Goal: Communication & Community: Answer question/provide support

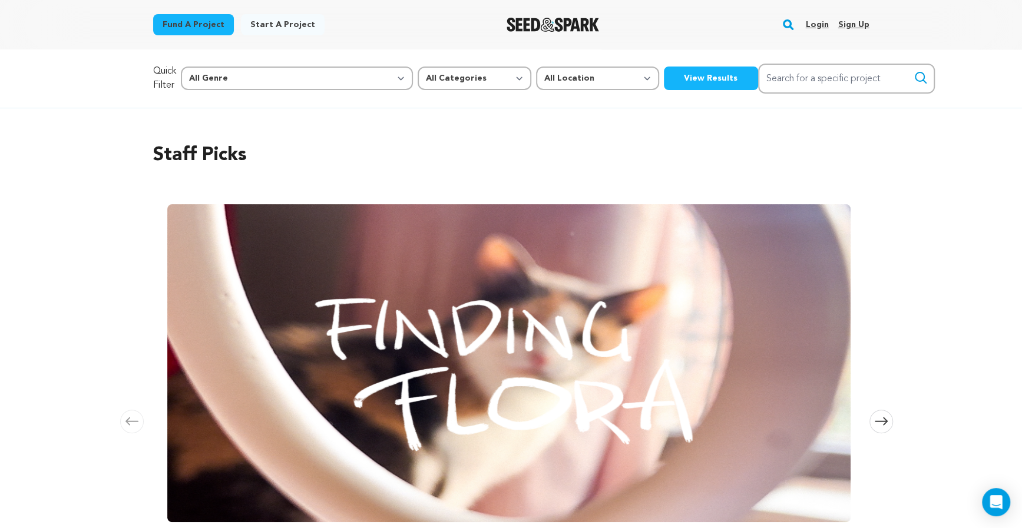
click at [821, 22] on link "Login" at bounding box center [816, 24] width 23 height 19
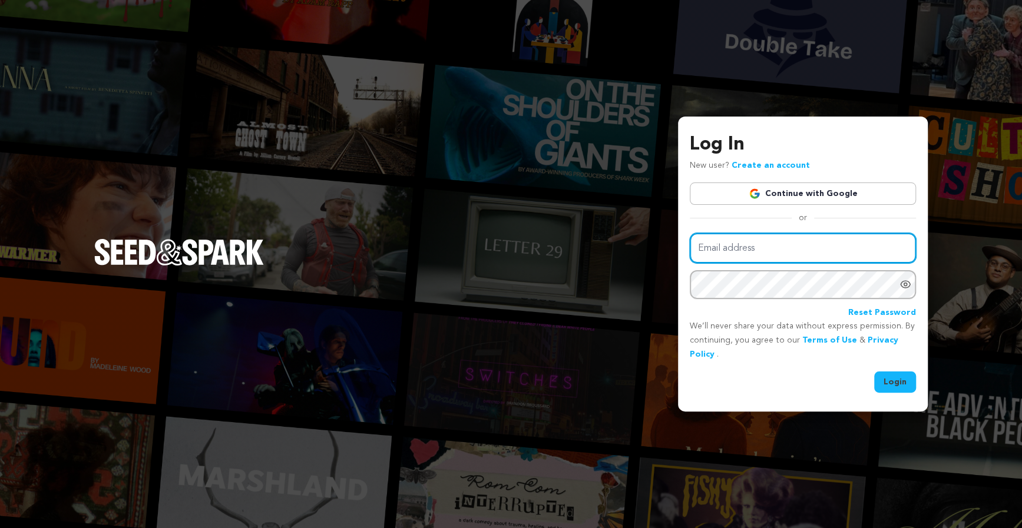
type input "humblebensla@gmail.com"
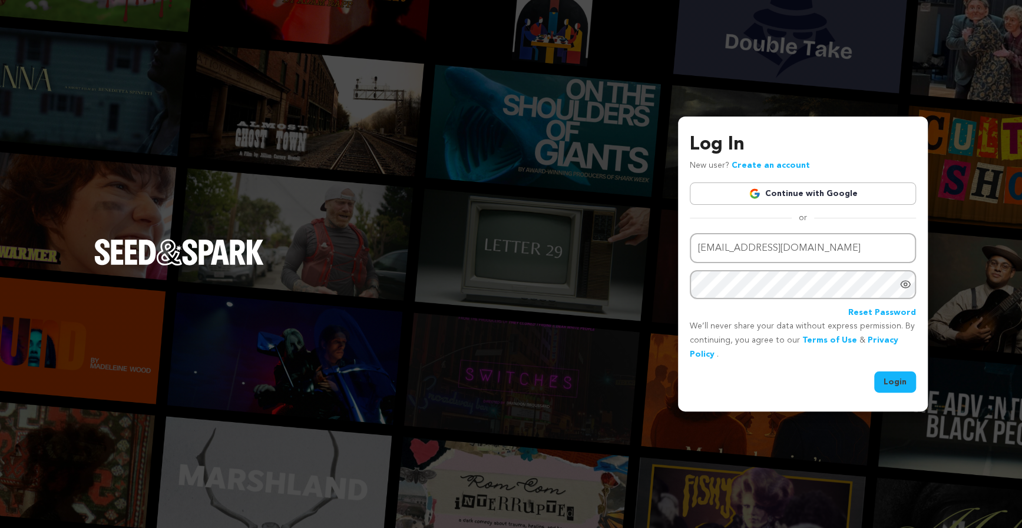
click at [889, 365] on div "Email address humblebensla@gmail.com Password Reset Password We’ll never share …" at bounding box center [802, 313] width 226 height 160
click at [889, 373] on button "Login" at bounding box center [895, 382] width 42 height 21
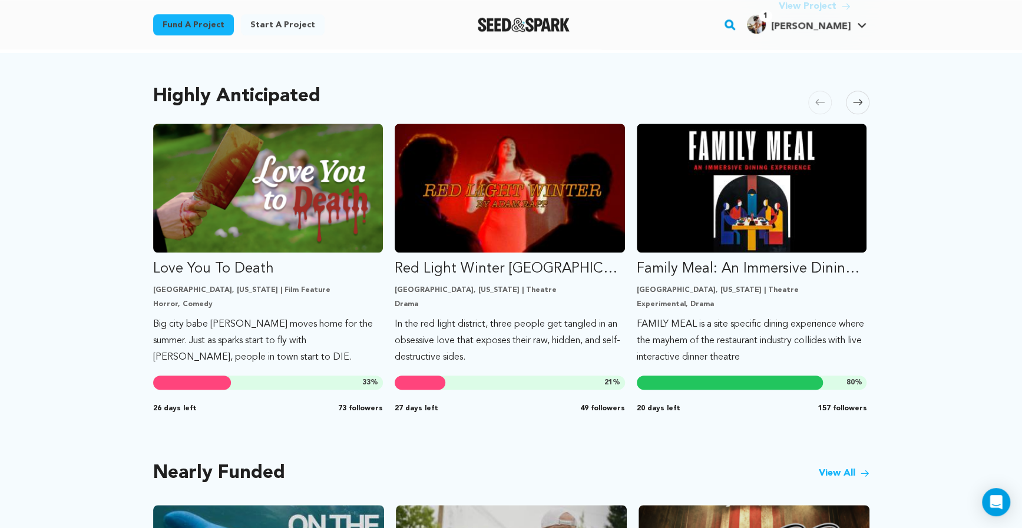
scroll to position [608, 0]
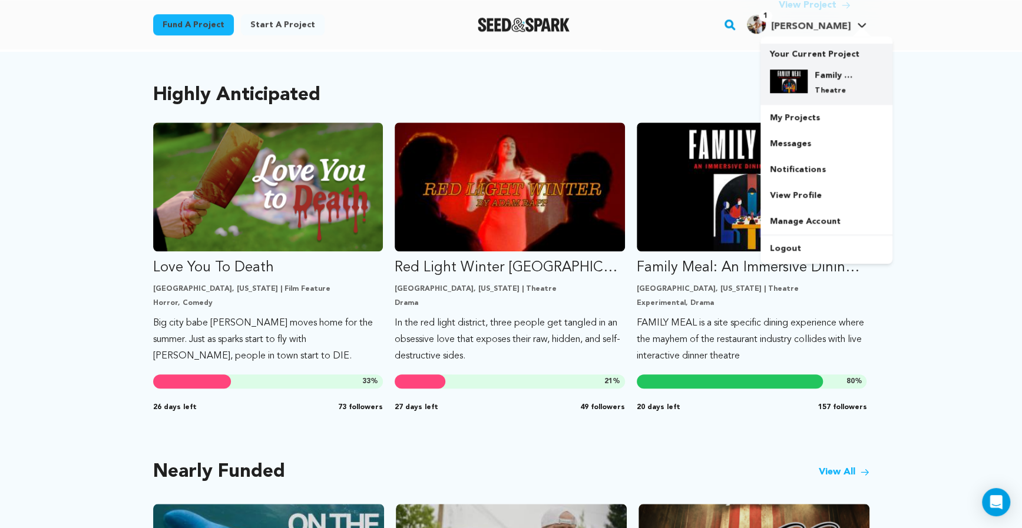
click at [811, 74] on div "Family Meal: An Immersive Dining Experience Theatre" at bounding box center [835, 82] width 57 height 26
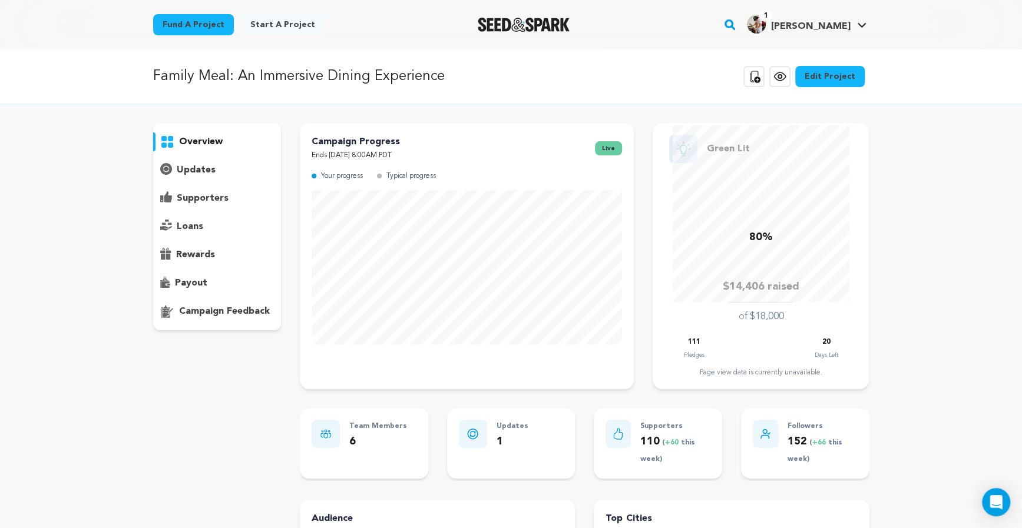
click at [229, 194] on div "supporters" at bounding box center [217, 198] width 128 height 19
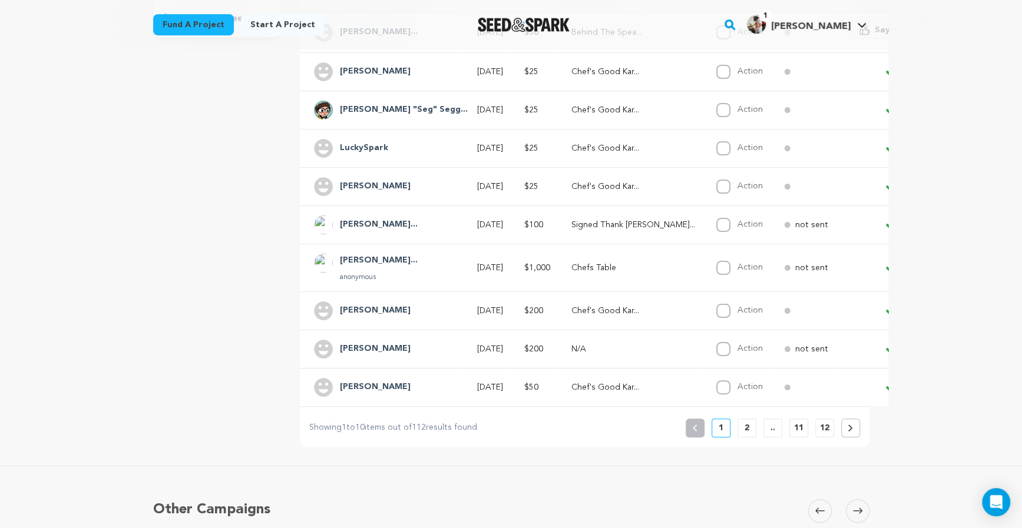
scroll to position [295, 0]
click at [742, 422] on button "2" at bounding box center [746, 425] width 19 height 19
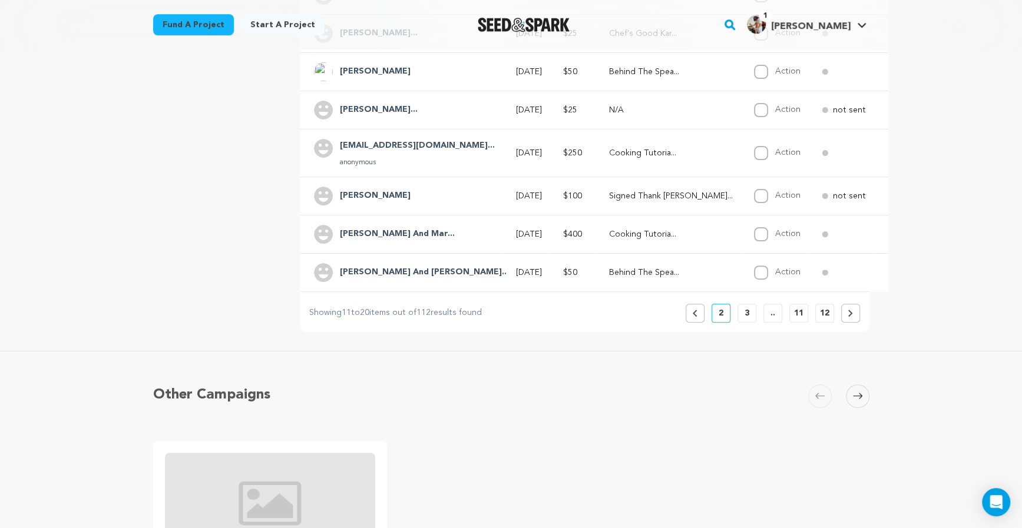
scroll to position [406, 0]
click at [695, 310] on icon at bounding box center [694, 312] width 5 height 7
click at [695, 309] on icon at bounding box center [694, 312] width 5 height 7
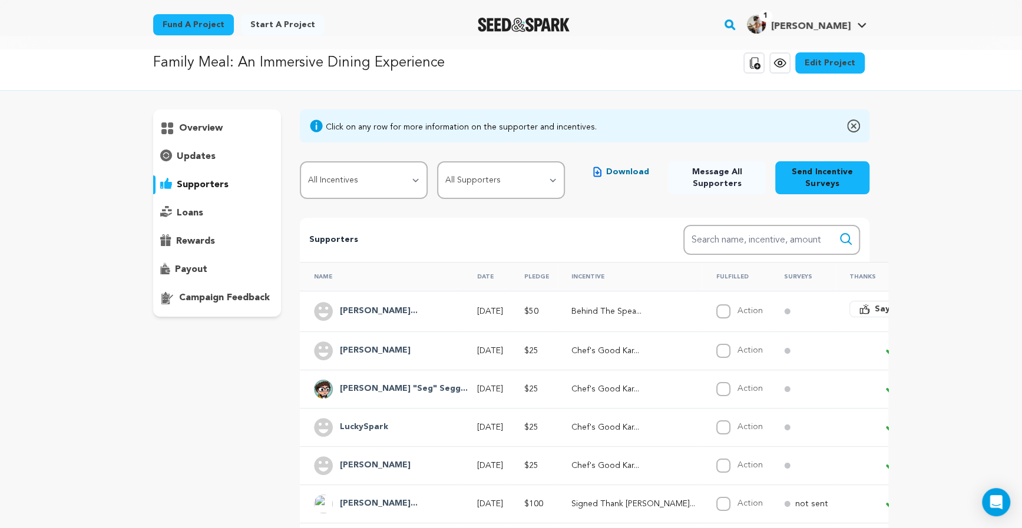
scroll to position [0, 0]
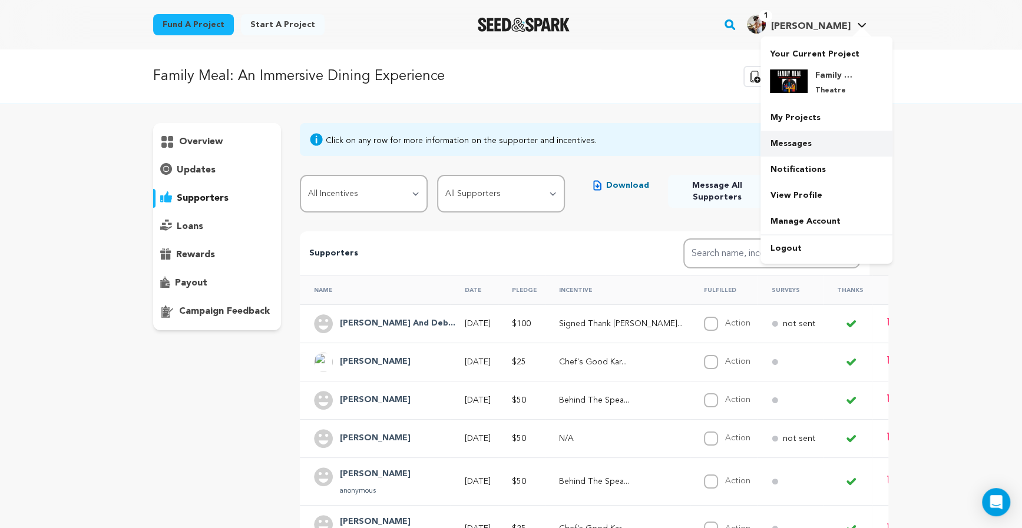
click at [818, 137] on link "Messages" at bounding box center [826, 144] width 132 height 26
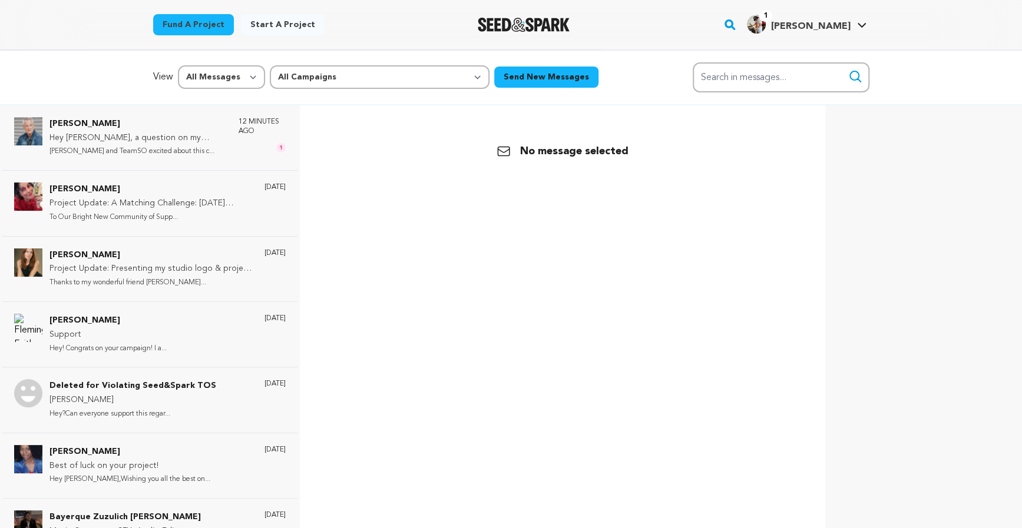
click at [797, 140] on div "No message selected" at bounding box center [562, 152] width 502 height 64
click at [144, 150] on p "[PERSON_NAME] and TeamSO excited about this c..." at bounding box center [137, 152] width 177 height 14
click at [130, 133] on div "[PERSON_NAME] Hey [PERSON_NAME], a question on my purchase [DATE] [PERSON_NAME]…" at bounding box center [149, 137] width 295 height 65
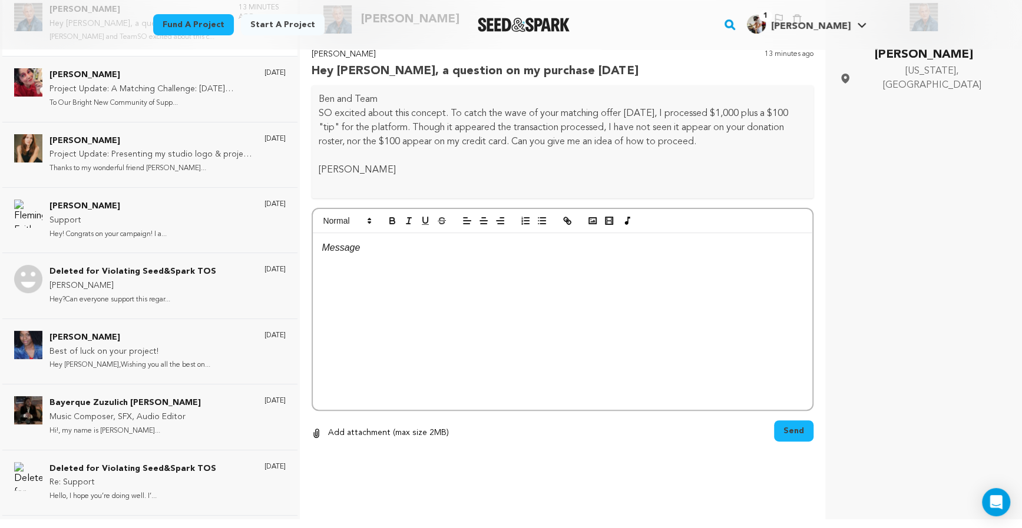
click at [394, 259] on div at bounding box center [562, 321] width 499 height 177
click at [427, 273] on p "Thrilled for your enthusiam and super grateful for your support." at bounding box center [562, 278] width 482 height 15
click at [629, 278] on p "Thrilled for your enthusiasm and super grateful for your support." at bounding box center [562, 278] width 482 height 15
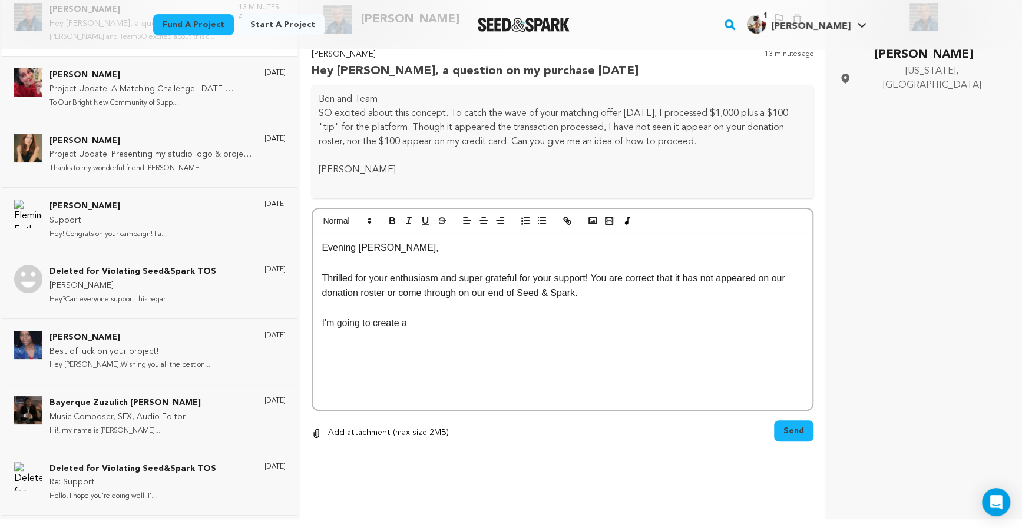
scroll to position [111, 0]
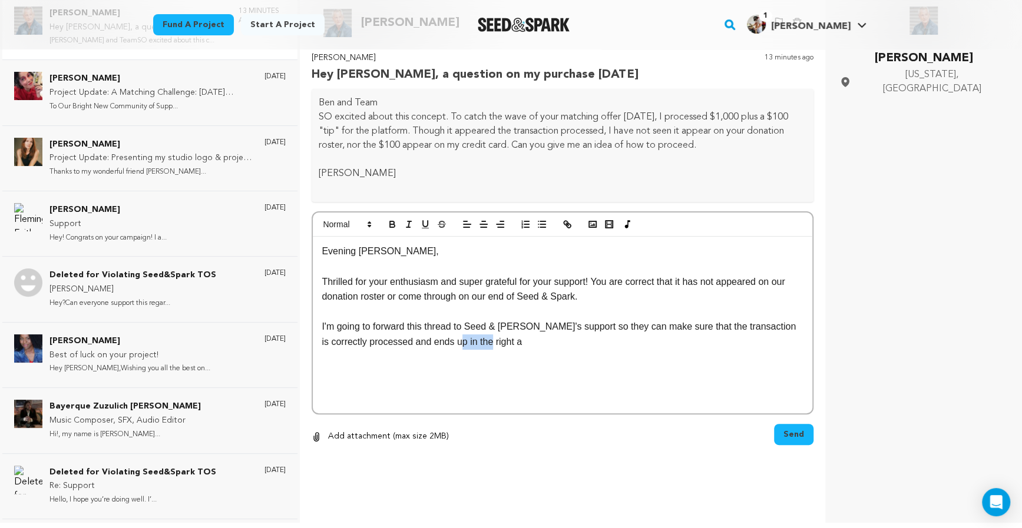
drag, startPoint x: 532, startPoint y: 360, endPoint x: 489, endPoint y: 346, distance: 45.2
click at [489, 346] on div "Evening Michael, Thrilled for your enthusiasm and super grateful for your suppo…" at bounding box center [562, 325] width 499 height 177
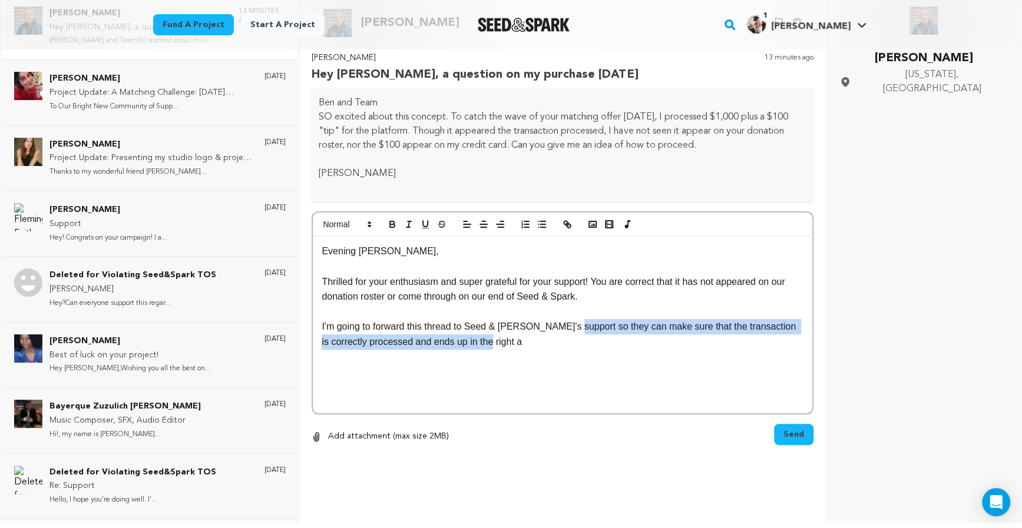
drag, startPoint x: 570, startPoint y: 337, endPoint x: 575, endPoint y: 327, distance: 11.1
click at [575, 327] on p "I'm going to forward this thread to Seed & Spark's support so they can make sur…" at bounding box center [562, 334] width 482 height 30
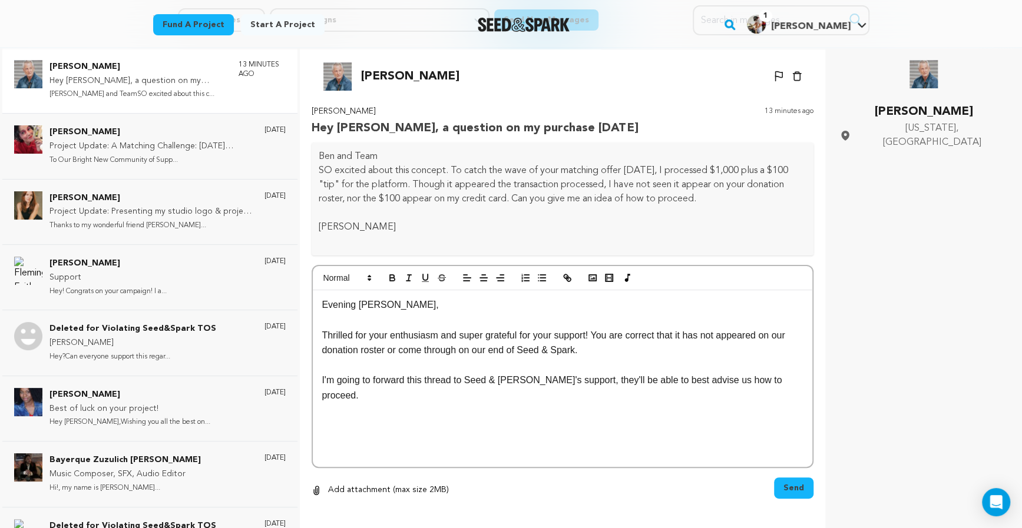
scroll to position [24, 0]
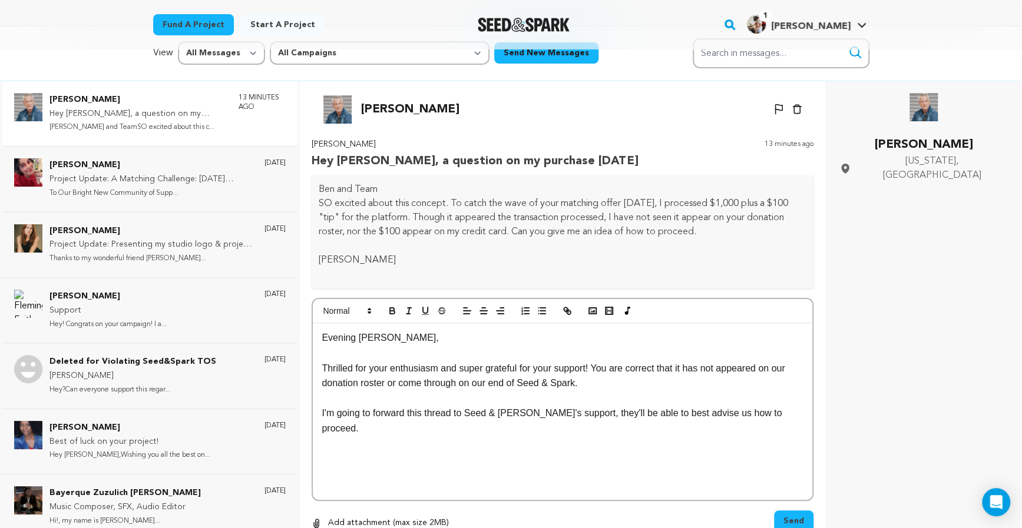
click at [615, 388] on p "Thrilled for your enthusiasm and super grateful for your support! You are corre…" at bounding box center [562, 376] width 482 height 30
click at [786, 417] on p "I'm going to forward this thread to Seed & Spark's support, they'll be able to …" at bounding box center [562, 421] width 482 height 30
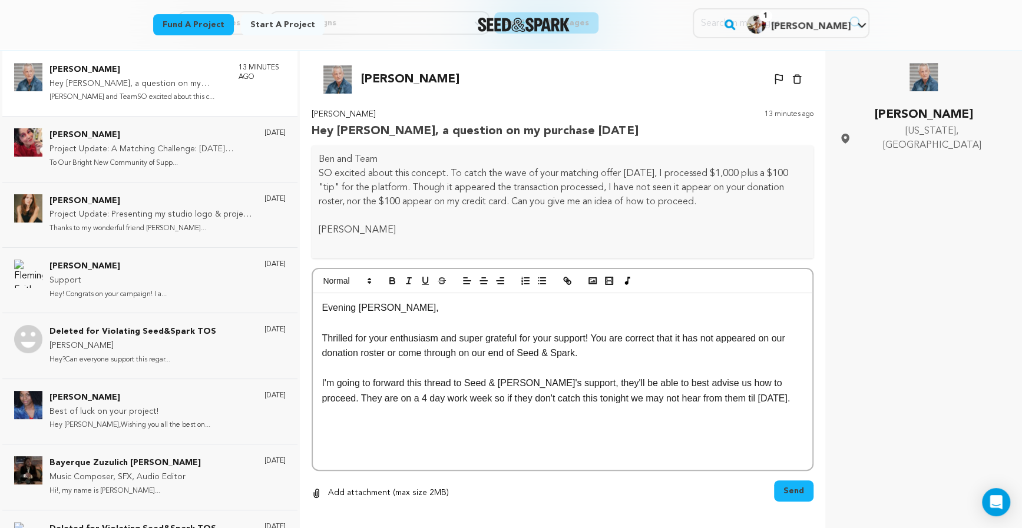
scroll to position [97, 0]
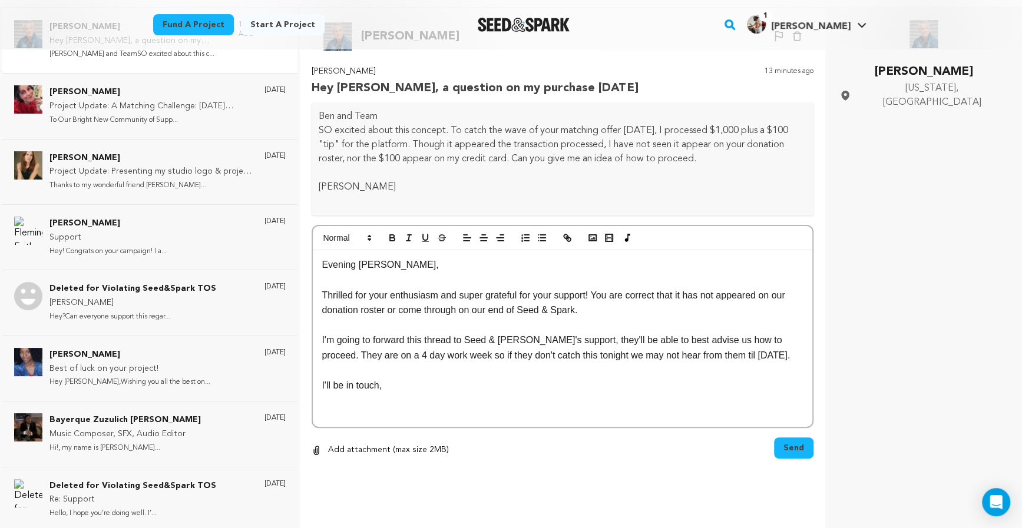
click at [608, 317] on p "Thrilled for your enthusiasm and super grateful for your support! You are corre…" at bounding box center [562, 303] width 482 height 30
click at [492, 390] on p "I'll be in touch," at bounding box center [562, 385] width 482 height 15
click at [359, 422] on div "Evening Michael, Thrilled for your enthusiasm and super grateful for your suppo…" at bounding box center [562, 338] width 499 height 177
click at [357, 414] on div "Evening Michael, Thrilled for your enthusiasm and super grateful for your suppo…" at bounding box center [562, 338] width 499 height 177
click at [779, 451] on button "Send" at bounding box center [793, 451] width 39 height 21
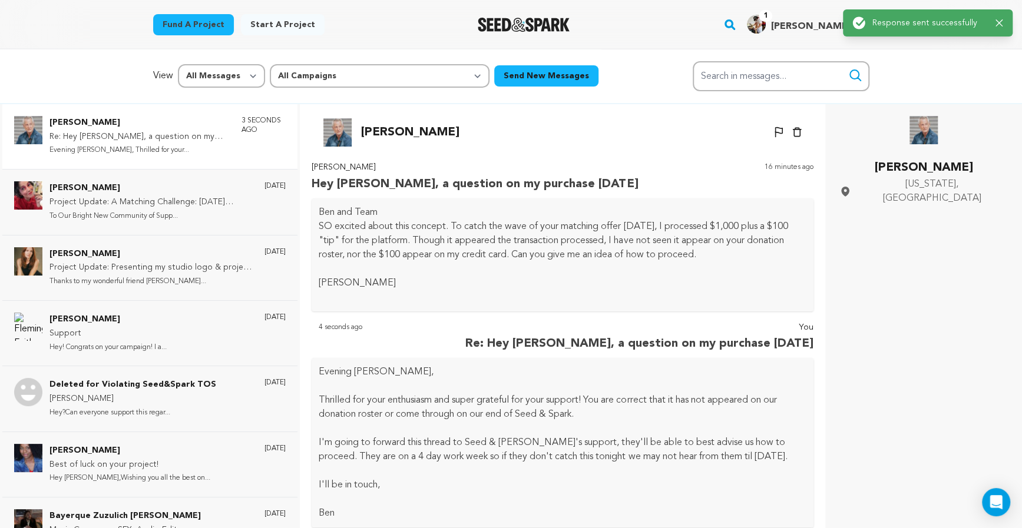
scroll to position [1, 0]
click at [777, 131] on icon at bounding box center [778, 132] width 8 height 11
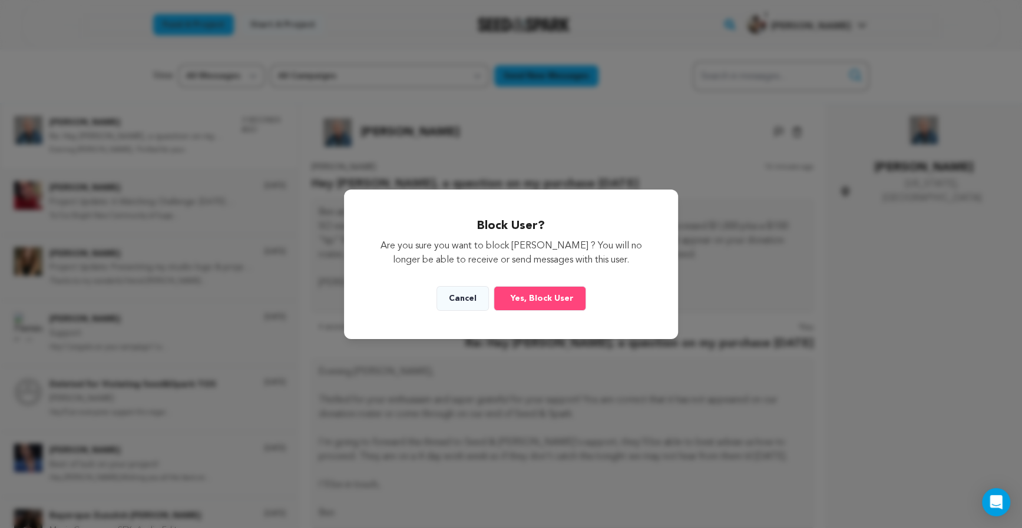
click at [468, 293] on button "Cancel" at bounding box center [462, 298] width 52 height 25
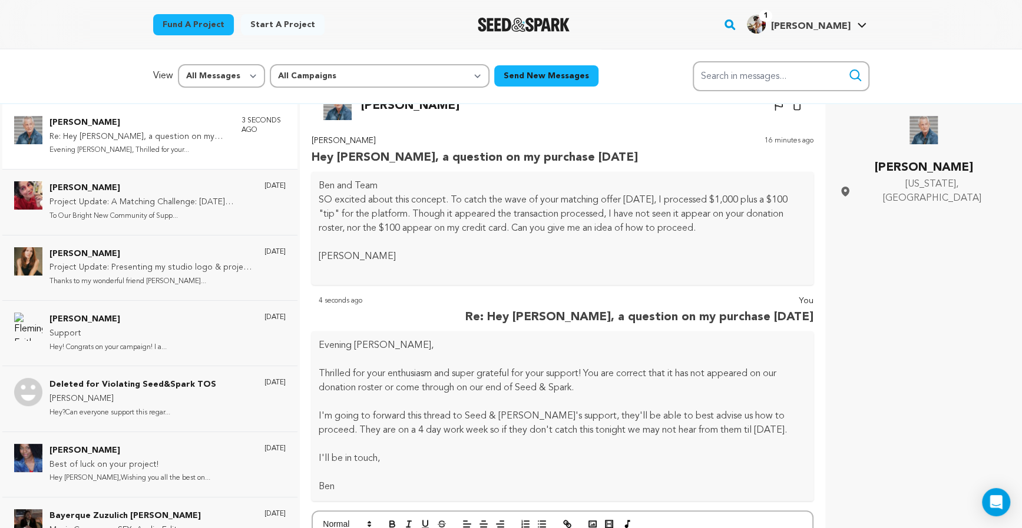
scroll to position [0, 0]
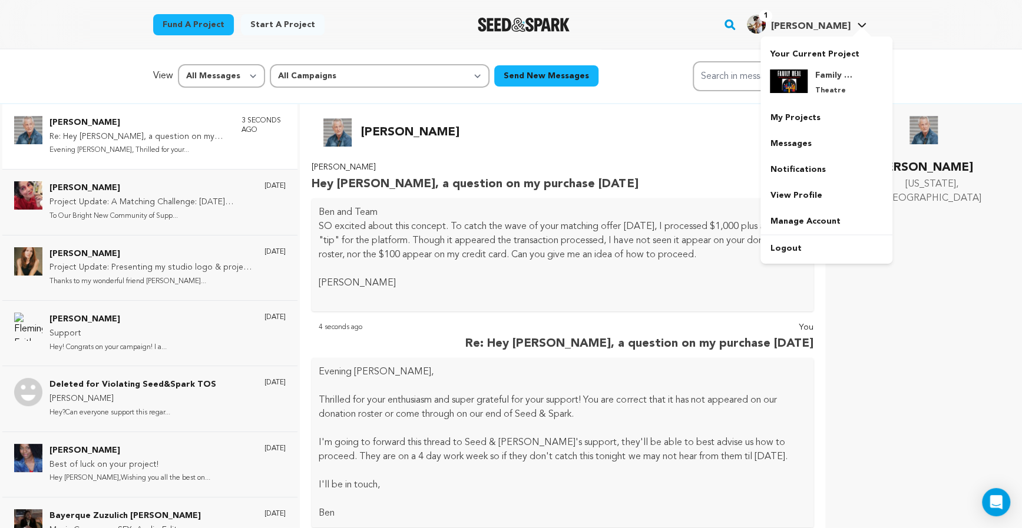
click at [765, 22] on img "Ben B.'s Profile" at bounding box center [756, 24] width 19 height 19
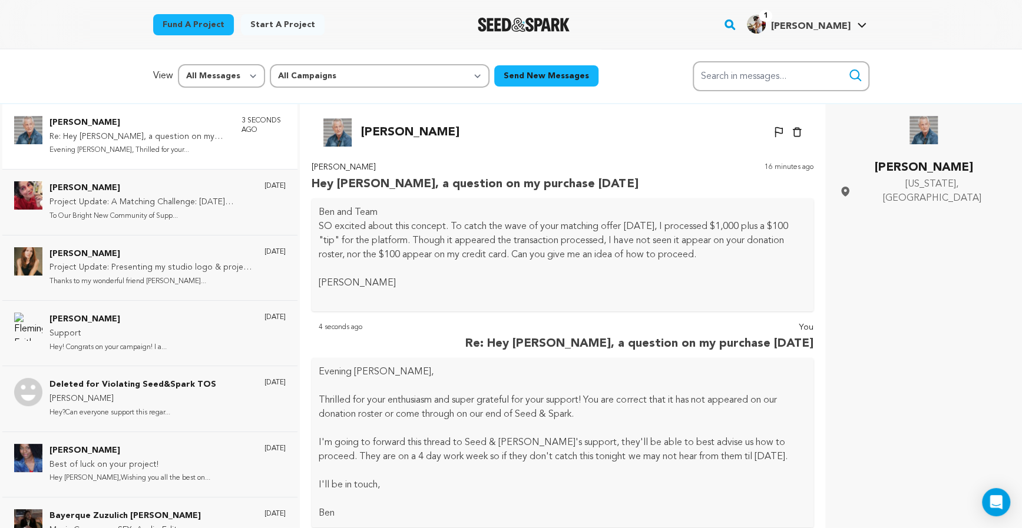
click at [765, 22] on img "Ben B.'s Profile" at bounding box center [756, 24] width 19 height 19
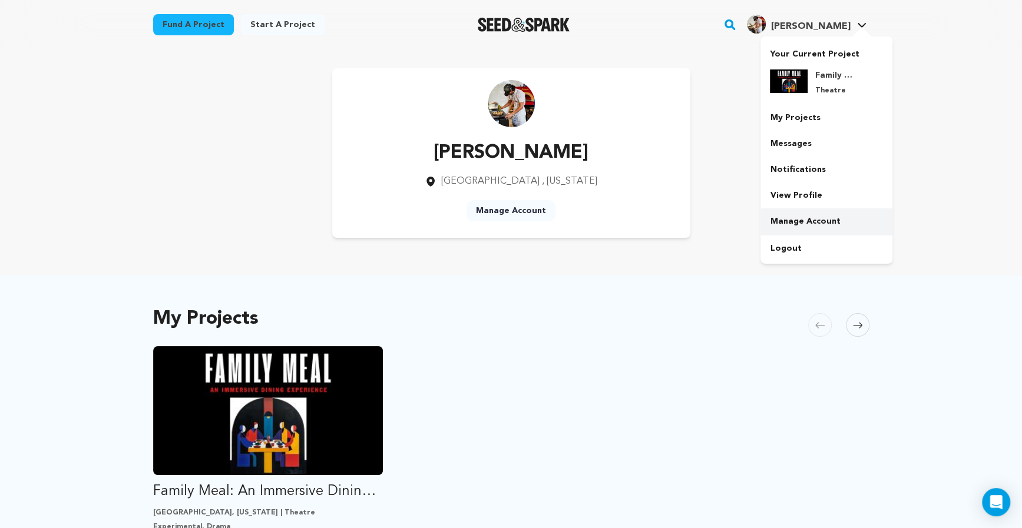
click at [816, 217] on link "Manage Account" at bounding box center [826, 221] width 132 height 26
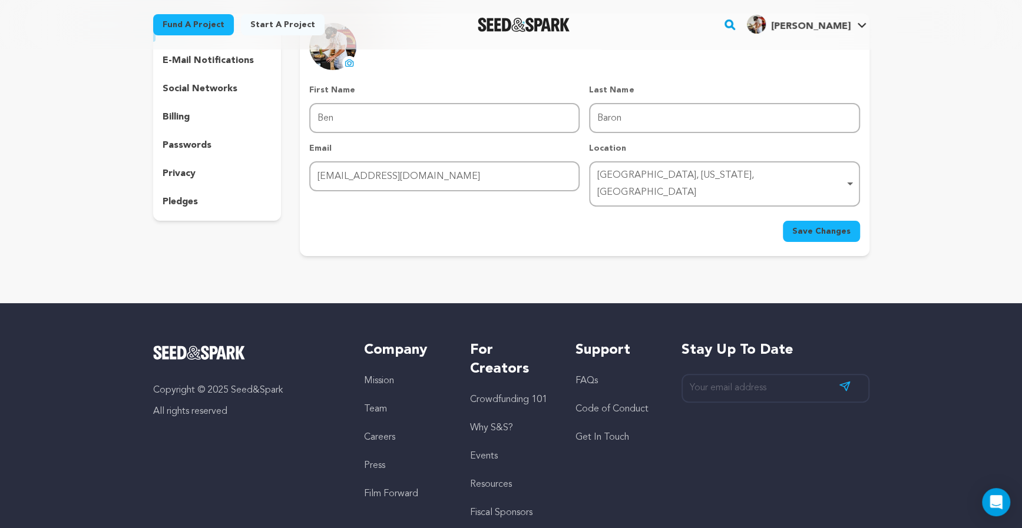
scroll to position [116, 0]
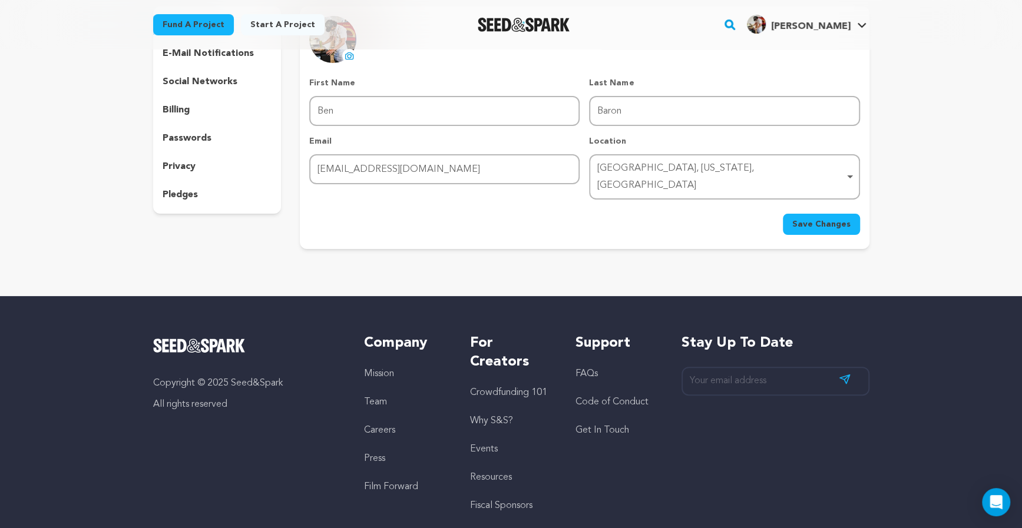
click at [594, 426] on link "Get In Touch" at bounding box center [602, 430] width 54 height 9
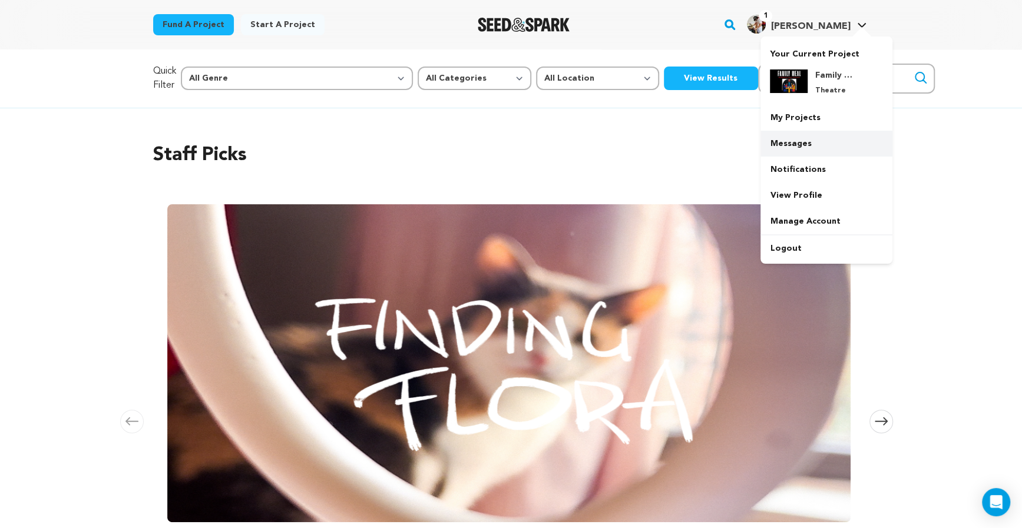
click at [793, 137] on link "Messages" at bounding box center [826, 144] width 132 height 26
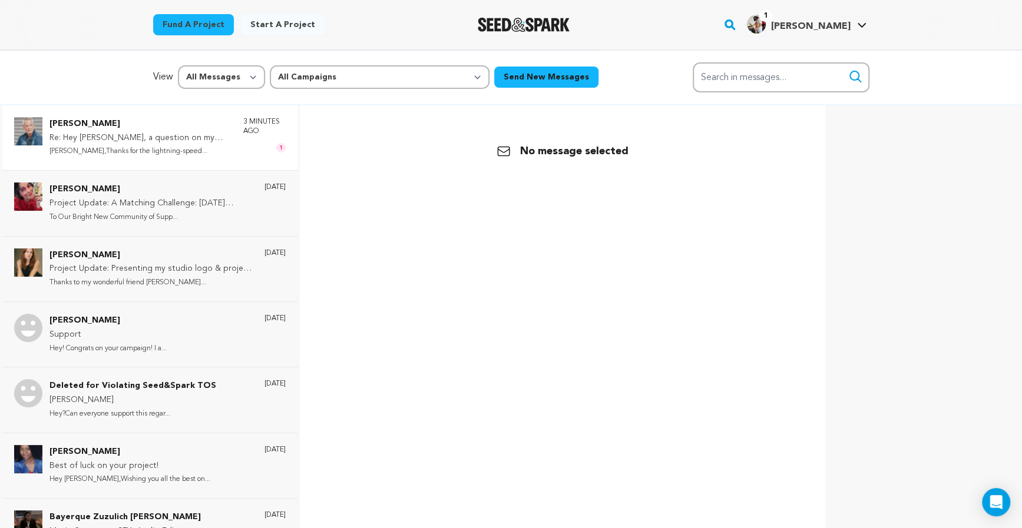
click at [184, 137] on p "Re: Hey [PERSON_NAME], a question on my purchase [DATE]" at bounding box center [140, 138] width 182 height 14
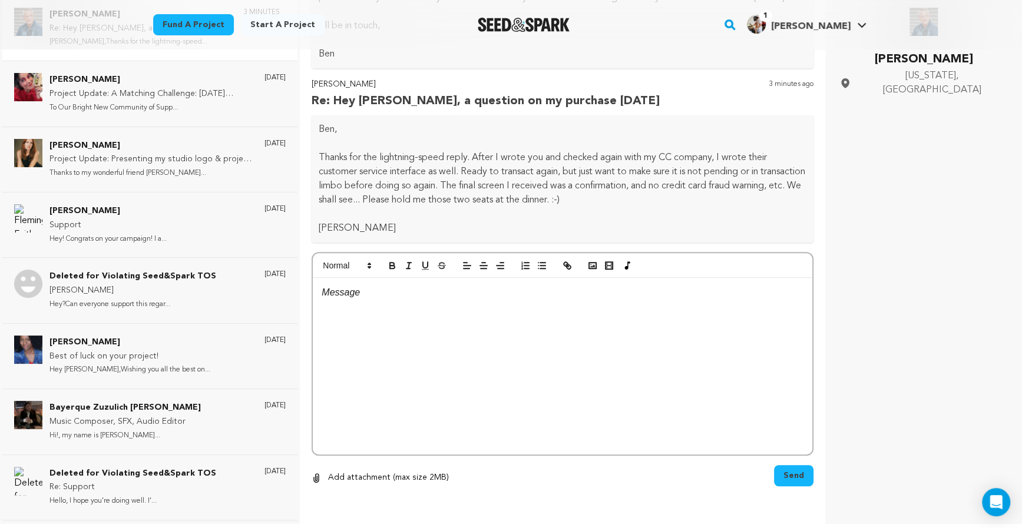
scroll to position [107, 0]
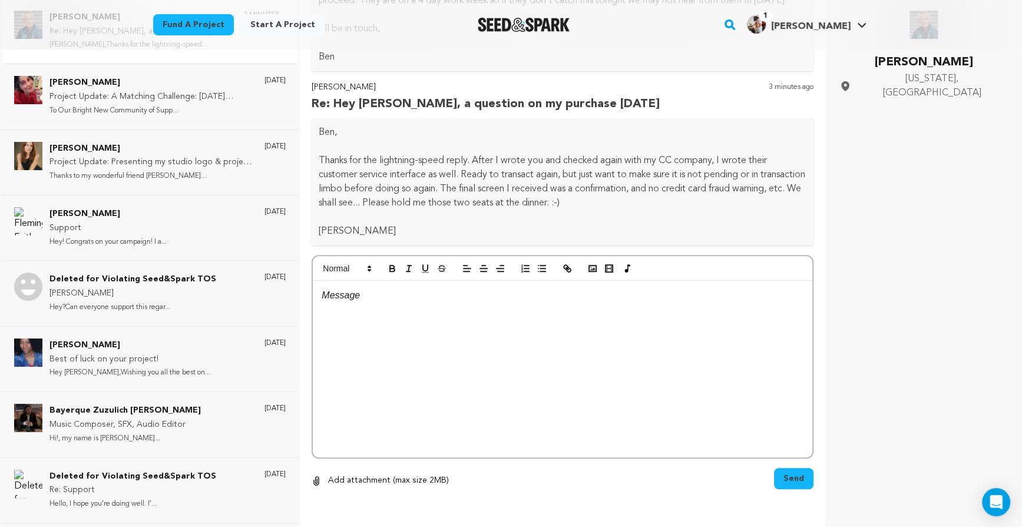
click at [562, 315] on div at bounding box center [562, 369] width 499 height 177
drag, startPoint x: 742, startPoint y: 286, endPoint x: 517, endPoint y: 277, distance: 225.7
click at [512, 278] on div "Ha no problem there. I've been juggling a few project this month so I'm ON from…" at bounding box center [562, 357] width 502 height 204
click at [643, 300] on p "Ha no problem there. I've been juggling a few project this month so I'm ON from…" at bounding box center [562, 295] width 482 height 15
click at [724, 293] on p "Ha no problem there. I've been juggling a few project this month so I'm ON from…" at bounding box center [562, 295] width 482 height 15
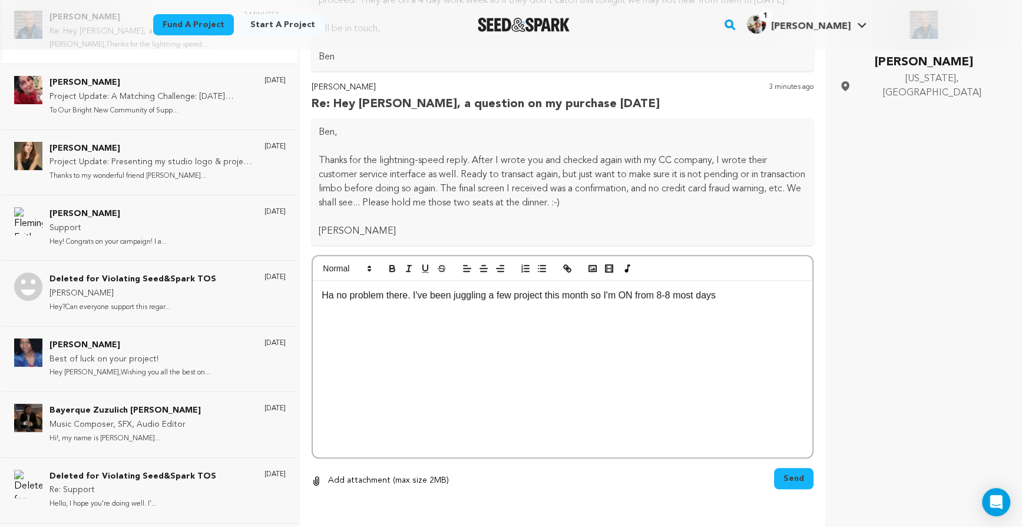
click at [724, 293] on p "Ha no problem there. I've been juggling a few project this month so I'm ON from…" at bounding box center [562, 295] width 482 height 15
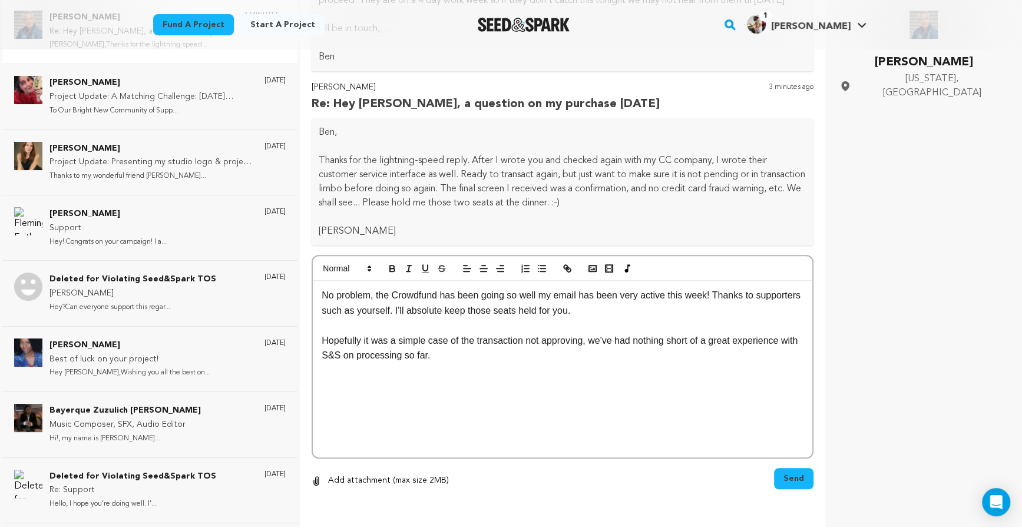
click at [649, 311] on p "No problem, the Crowdfund has been going so well my email has been very active …" at bounding box center [562, 303] width 482 height 30
click at [501, 378] on div "No problem, the Crowdfund has been going so well my email has been very active …" at bounding box center [562, 369] width 499 height 177
click at [445, 427] on div "No problem, the Crowdfund has been going so well my email has been very active …" at bounding box center [562, 369] width 499 height 177
click at [370, 294] on p "No problem, the Crowdfund has been going so well my email has been very active …" at bounding box center [562, 303] width 482 height 30
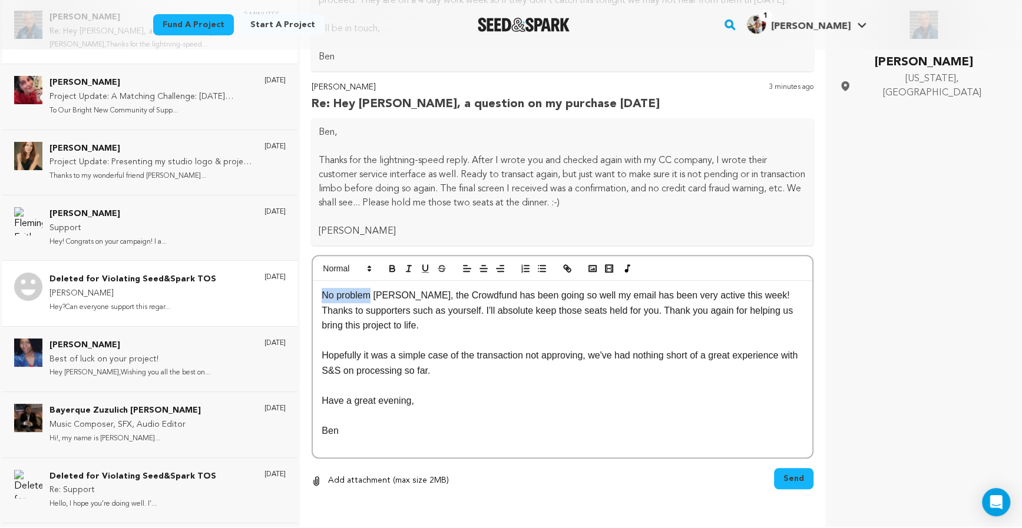
drag, startPoint x: 372, startPoint y: 296, endPoint x: 296, endPoint y: 294, distance: 76.5
click at [296, 294] on div "[PERSON_NAME] Re: Hey [PERSON_NAME], a question on my purchase [DATE] [PERSON_N…" at bounding box center [511, 268] width 1022 height 538
click at [746, 293] on p "Of course [PERSON_NAME], the Crowdfund has been going so well my email has been…" at bounding box center [562, 310] width 482 height 45
click at [622, 311] on p "Of course [PERSON_NAME], the Crowdfund has been going so well my email has been…" at bounding box center [562, 310] width 482 height 45
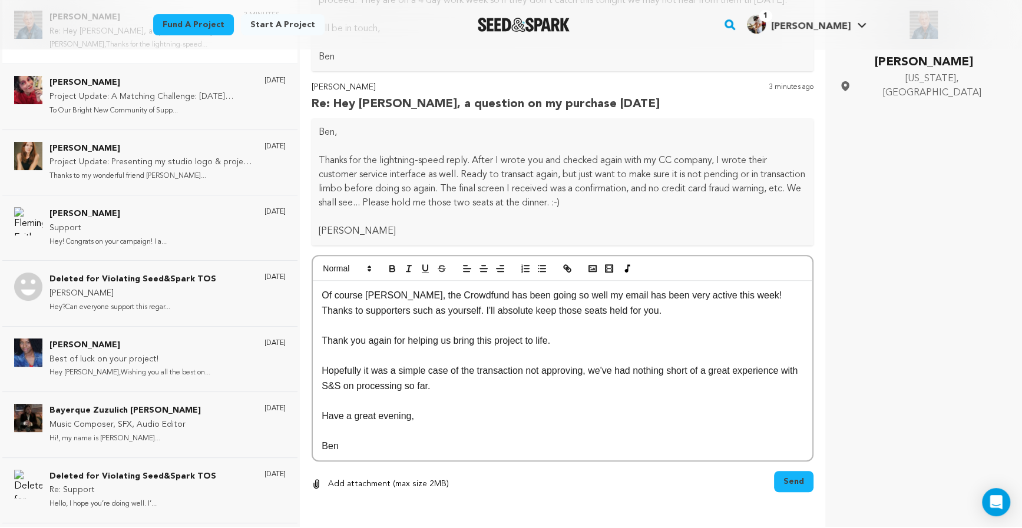
click at [321, 367] on p "Hopefully it was a simple case of the transaction not approving, we've had noth…" at bounding box center [562, 378] width 482 height 30
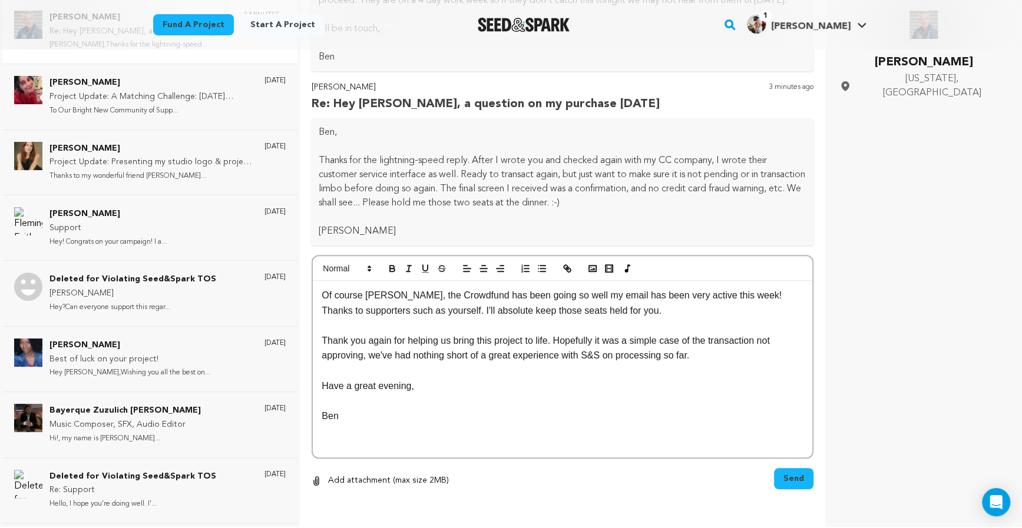
click at [326, 339] on p "Thank you again for helping us bring this project to life. Hopefully it was a s…" at bounding box center [562, 348] width 482 height 30
click at [805, 483] on button "Send" at bounding box center [793, 478] width 39 height 21
